Goal: Find specific page/section: Find specific page/section

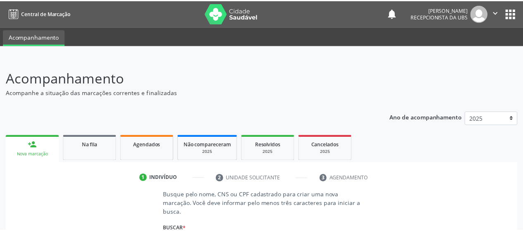
scroll to position [107, 0]
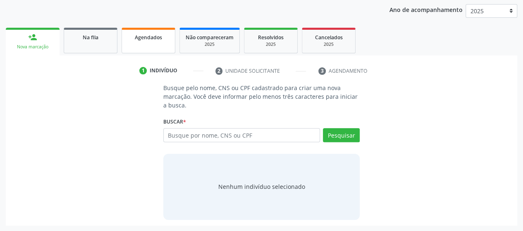
click at [155, 44] on link "Agendados" at bounding box center [148, 41] width 54 height 26
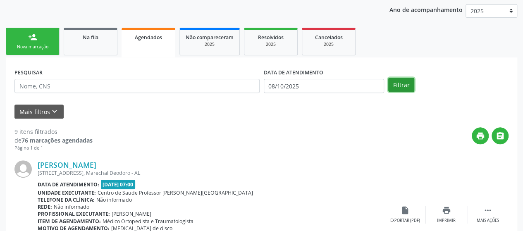
click at [407, 81] on button "Filtrar" at bounding box center [401, 85] width 26 height 14
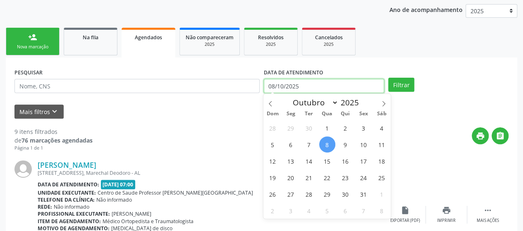
click at [341, 87] on input "08/10/2025" at bounding box center [324, 86] width 120 height 14
click at [327, 128] on span "1" at bounding box center [327, 128] width 16 height 16
type input "[DATE]"
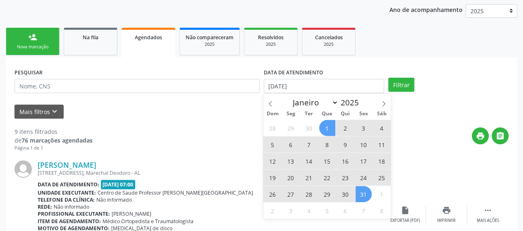
click at [364, 192] on span "31" at bounding box center [363, 194] width 16 height 16
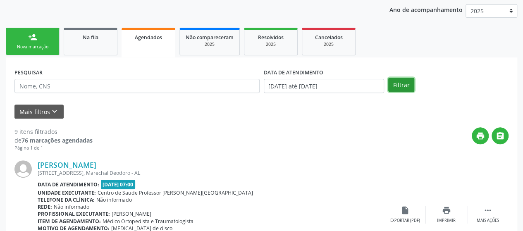
click at [398, 83] on button "Filtrar" at bounding box center [401, 85] width 26 height 14
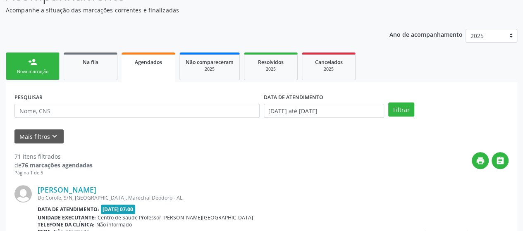
scroll to position [172, 0]
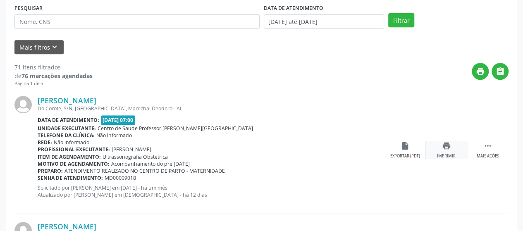
click at [448, 149] on icon "print" at bounding box center [446, 145] width 9 height 9
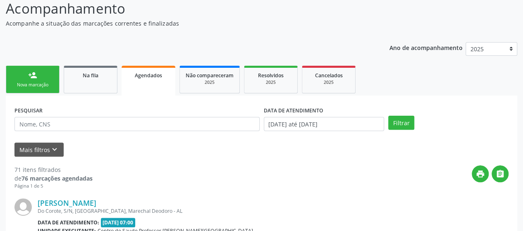
scroll to position [48, 0]
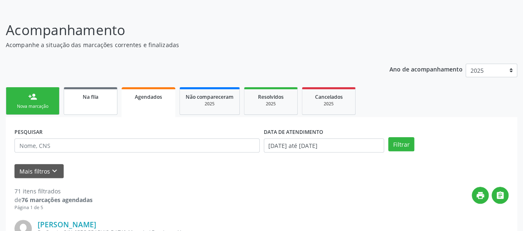
click at [94, 104] on link "Na fila" at bounding box center [91, 101] width 54 height 28
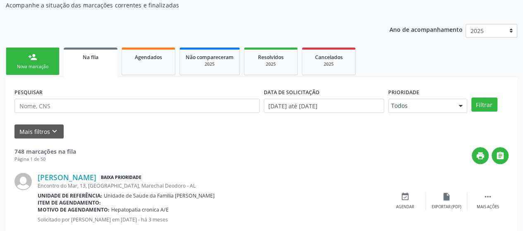
scroll to position [0, 0]
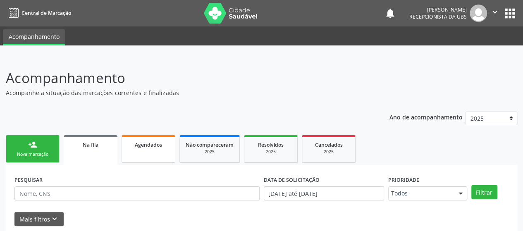
click at [150, 149] on link "Agendados" at bounding box center [148, 149] width 54 height 28
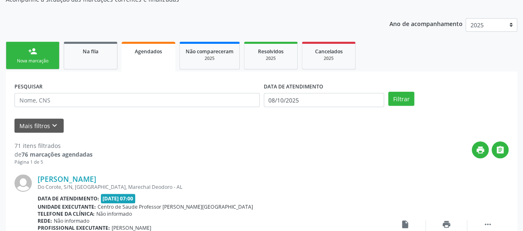
scroll to position [41, 0]
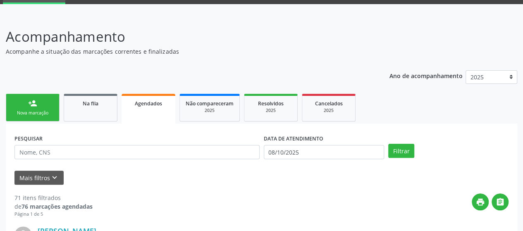
click at [152, 108] on link "Agendados" at bounding box center [148, 109] width 54 height 30
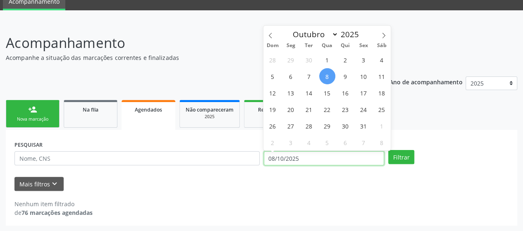
click at [323, 154] on input "08/10/2025" at bounding box center [324, 158] width 120 height 14
click at [270, 76] on span "5" at bounding box center [272, 76] width 16 height 16
type input "[DATE]"
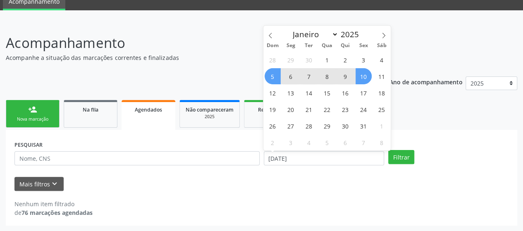
click at [363, 80] on span "10" at bounding box center [363, 76] width 16 height 16
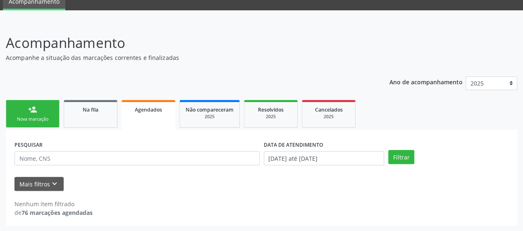
click at [152, 112] on span "Agendados" at bounding box center [148, 109] width 27 height 7
click at [401, 151] on button "Filtrar" at bounding box center [401, 157] width 26 height 14
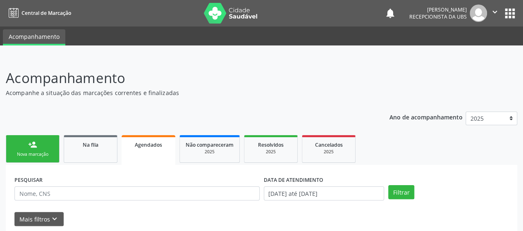
scroll to position [83, 0]
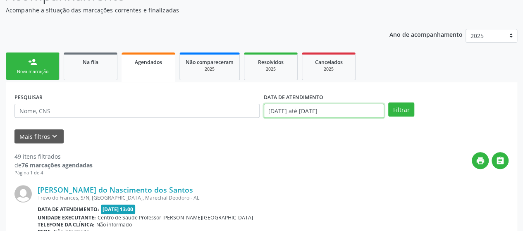
click at [357, 109] on input "[DATE] até [DATE]" at bounding box center [324, 111] width 120 height 14
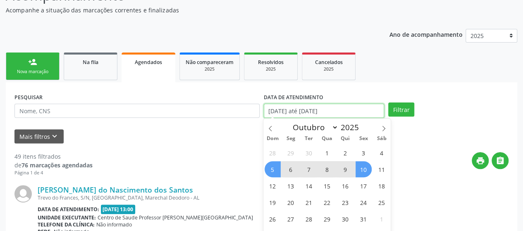
scroll to position [124, 0]
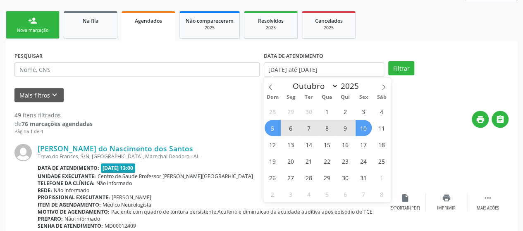
click at [363, 130] on span "10" at bounding box center [363, 128] width 16 height 16
type input "[DATE]"
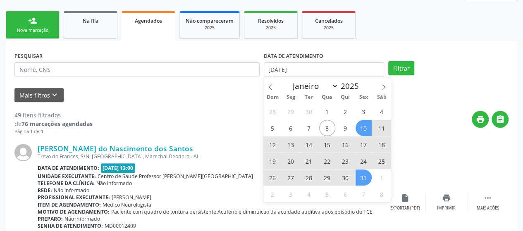
click at [365, 178] on span "31" at bounding box center [363, 177] width 16 height 16
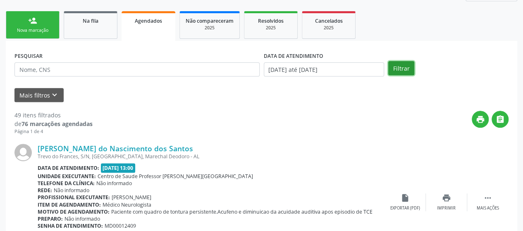
click at [399, 67] on button "Filtrar" at bounding box center [401, 68] width 26 height 14
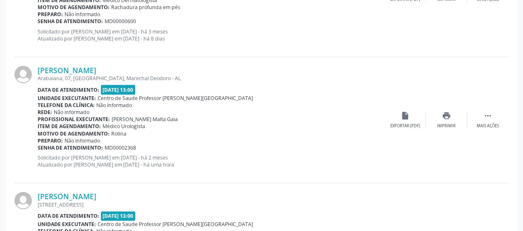
scroll to position [496, 0]
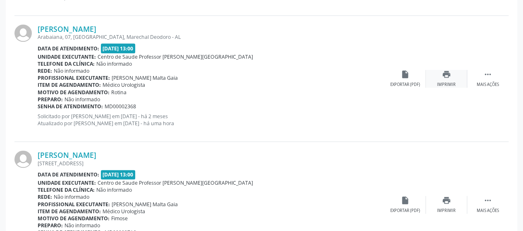
click at [442, 74] on icon "print" at bounding box center [446, 74] width 9 height 9
